Goal: Information Seeking & Learning: Learn about a topic

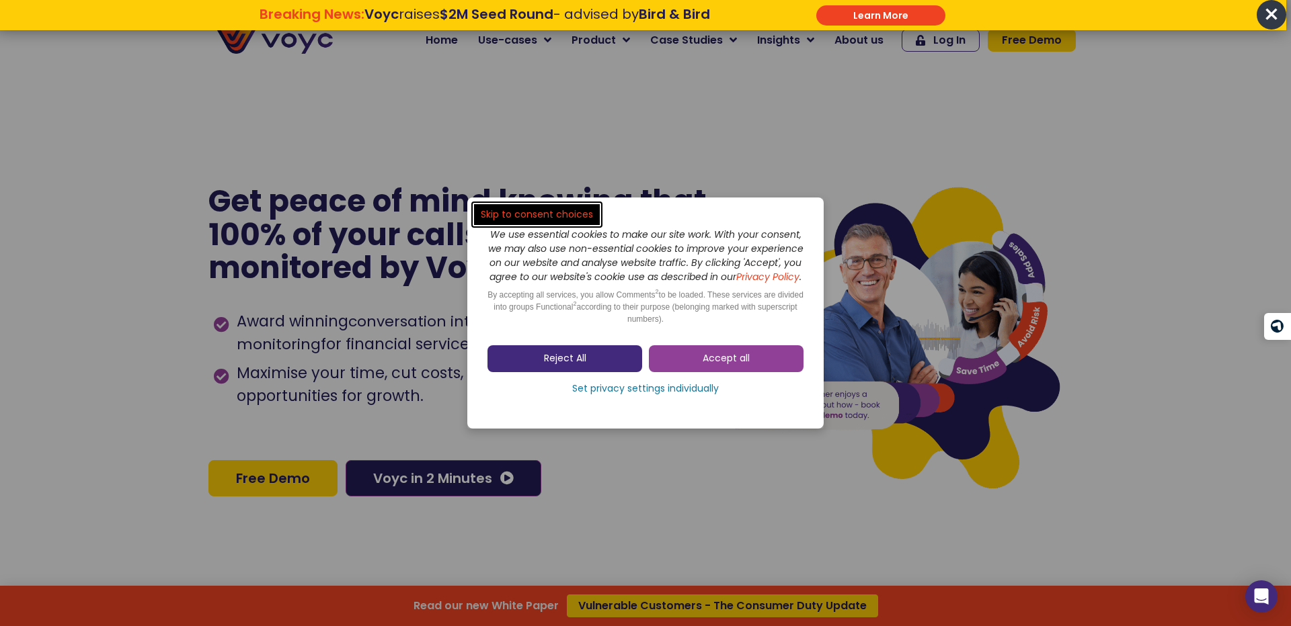
click at [542, 371] on link "Reject All" at bounding box center [564, 358] width 155 height 27
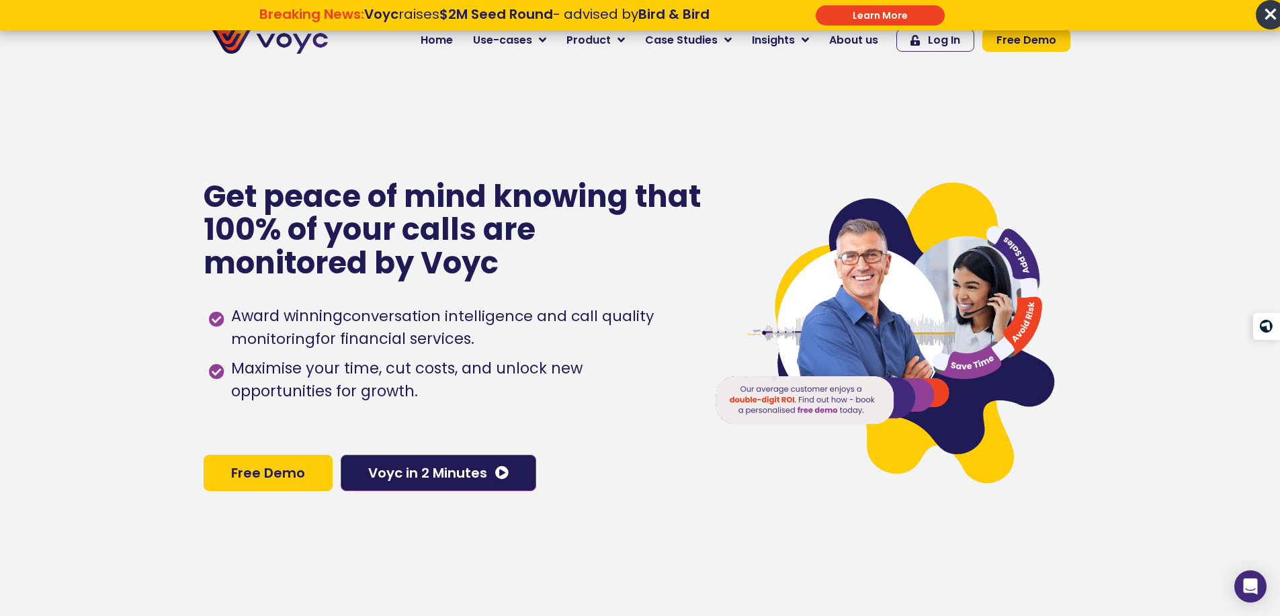
click at [599, 38] on p "Breaking News: Voyc raises $2M Seed Round - advised by Bird & Bird \a\a\a" at bounding box center [484, 30] width 587 height 16
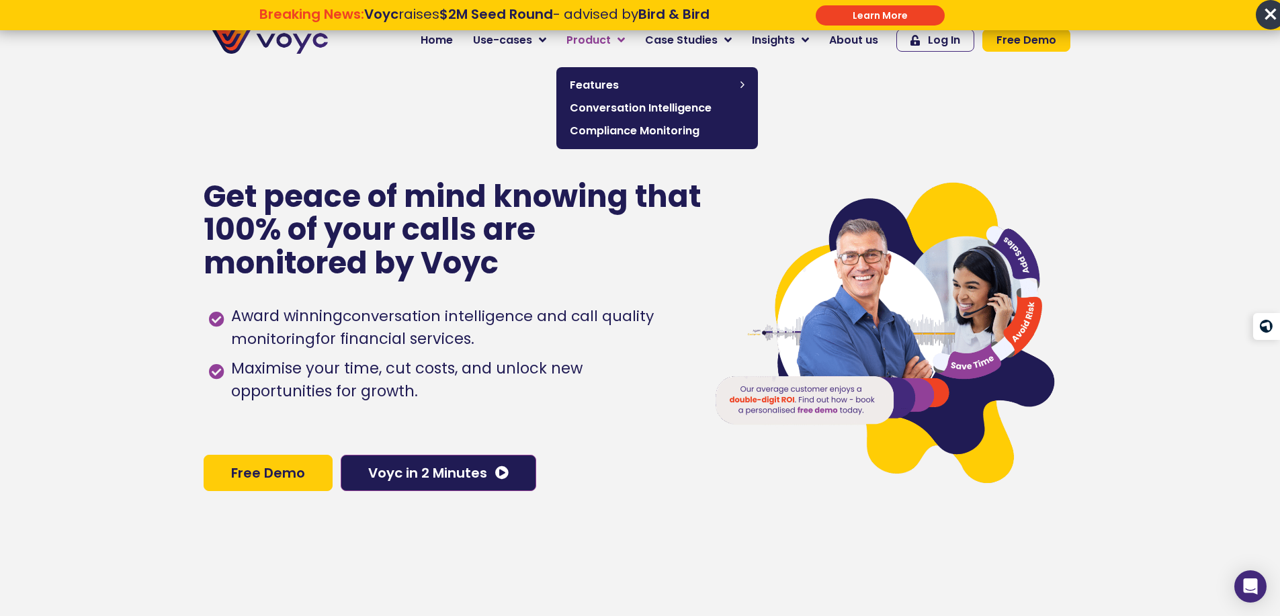
click at [625, 39] on icon at bounding box center [621, 40] width 7 height 12
click at [710, 108] on span "Conversation Intelligence" at bounding box center [657, 108] width 175 height 16
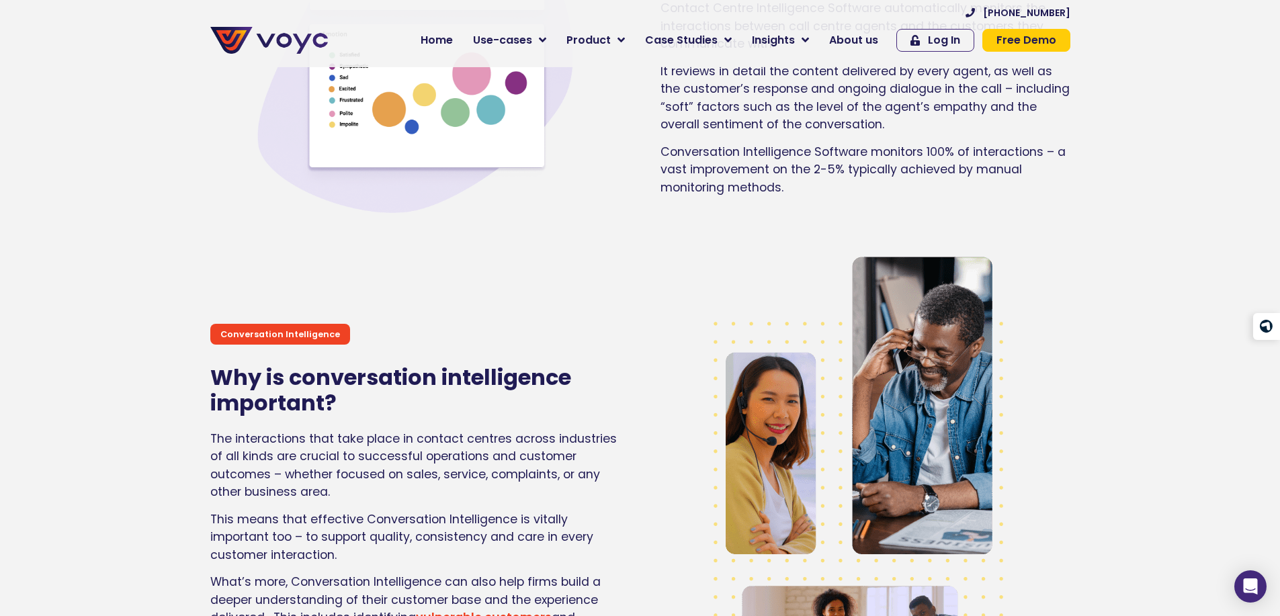
scroll to position [1335, 1]
